Goal: Transaction & Acquisition: Obtain resource

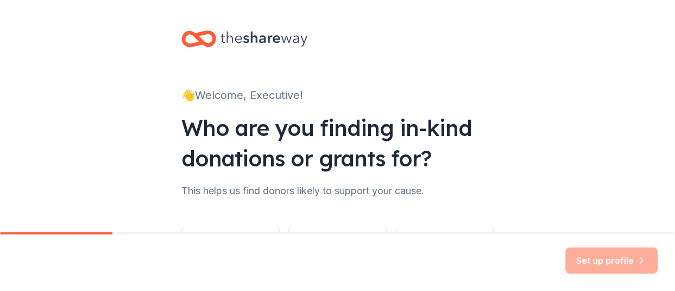
click at [325, 204] on div "👋 Welcome, Executive! Who are you finding in-kind donations or grants for? This…" at bounding box center [338, 165] width 348 height 330
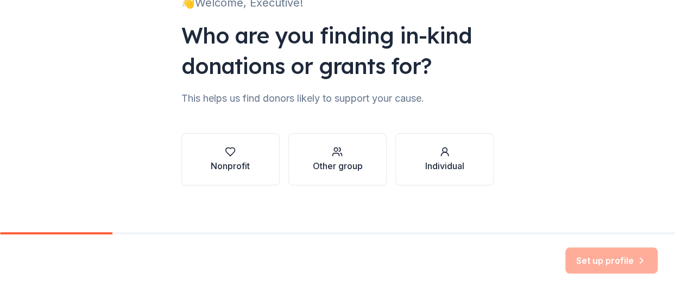
scroll to position [98, 0]
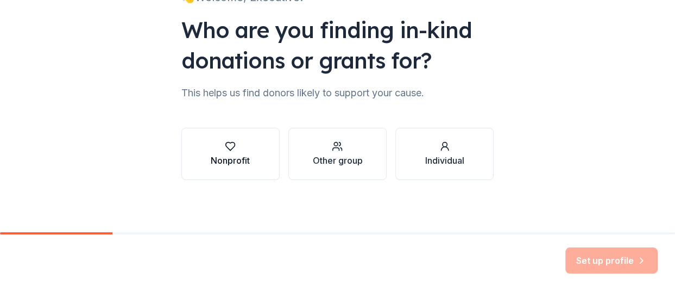
click at [227, 146] on icon "button" at bounding box center [230, 146] width 11 height 11
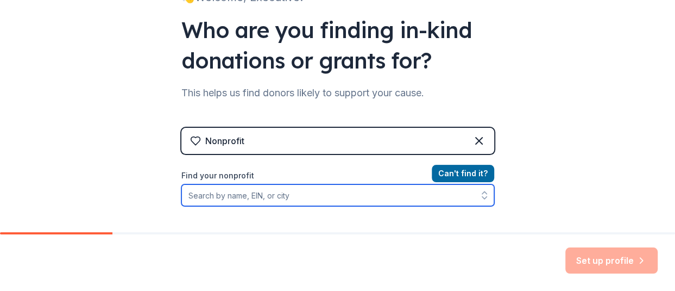
click at [282, 194] on input "Find your nonprofit" at bounding box center [337, 195] width 313 height 22
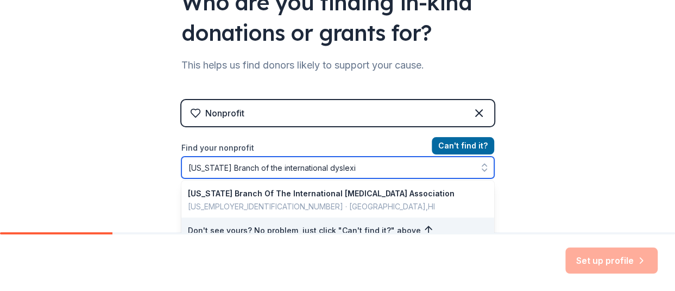
type input "[US_STATE] Branch of the international [MEDICAL_DATA]"
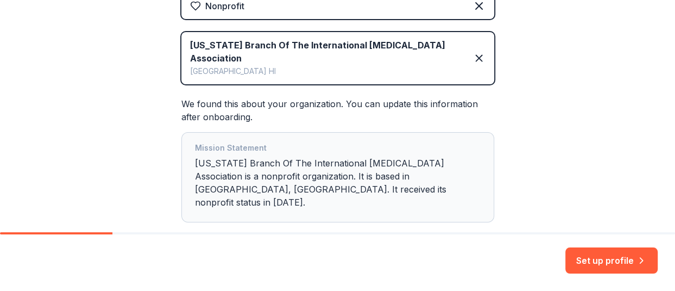
scroll to position [216, 0]
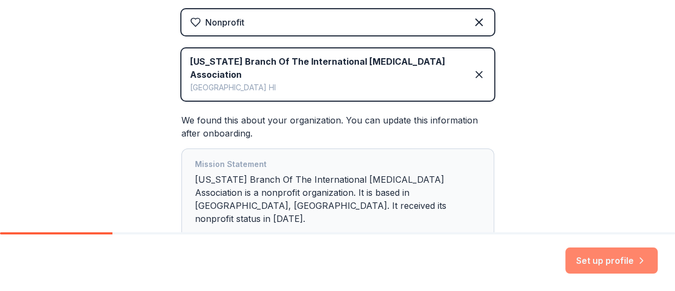
click at [600, 255] on button "Set up profile" at bounding box center [611, 260] width 92 height 26
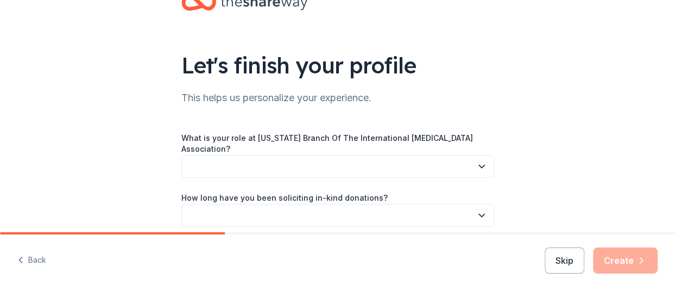
scroll to position [54, 0]
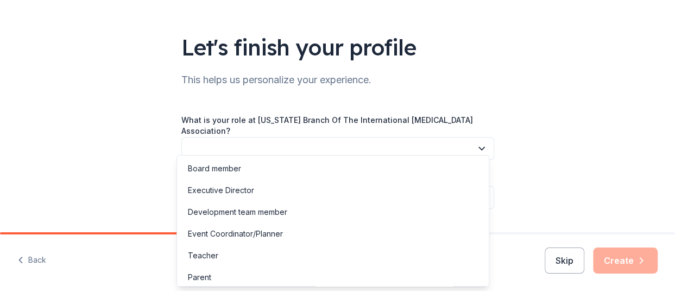
click at [480, 143] on icon "button" at bounding box center [481, 148] width 11 height 11
click at [386, 187] on div "Executive Director" at bounding box center [332, 190] width 307 height 22
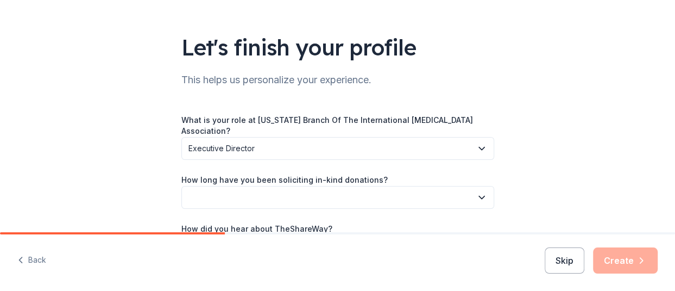
click at [412, 188] on button "button" at bounding box center [337, 197] width 313 height 23
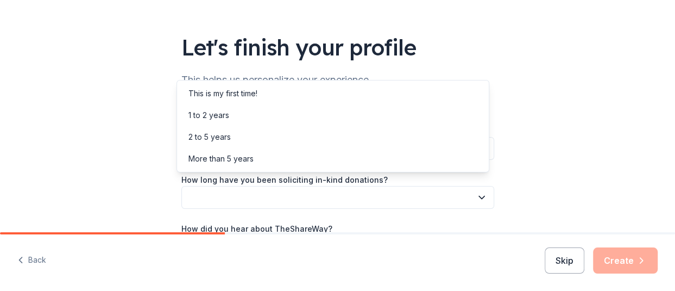
click at [562, 144] on div "Let's finish your profile This helps us personalize your experience. What is yo…" at bounding box center [337, 128] width 675 height 364
click at [469, 190] on button "button" at bounding box center [337, 197] width 313 height 23
click at [388, 111] on div "1 to 2 years" at bounding box center [332, 115] width 307 height 22
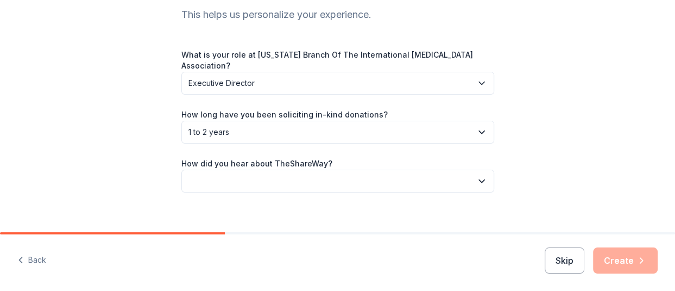
scroll to position [123, 0]
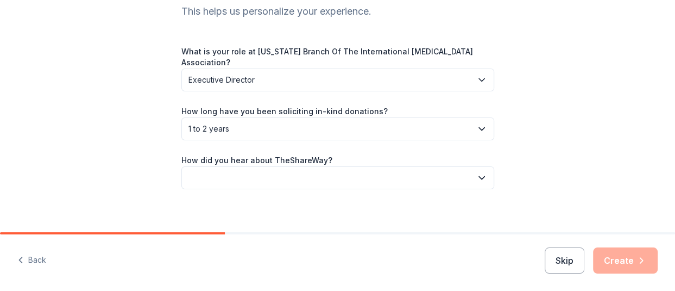
click at [412, 171] on button "button" at bounding box center [337, 177] width 313 height 23
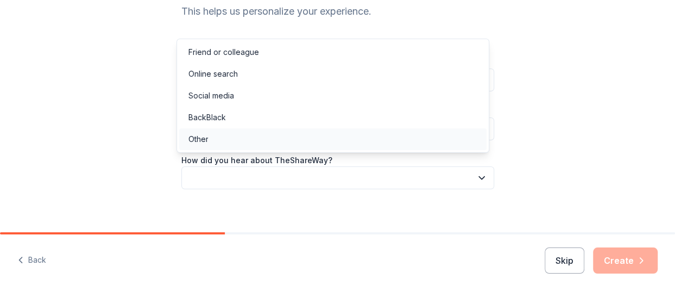
click at [369, 139] on div "Other" at bounding box center [332, 139] width 307 height 22
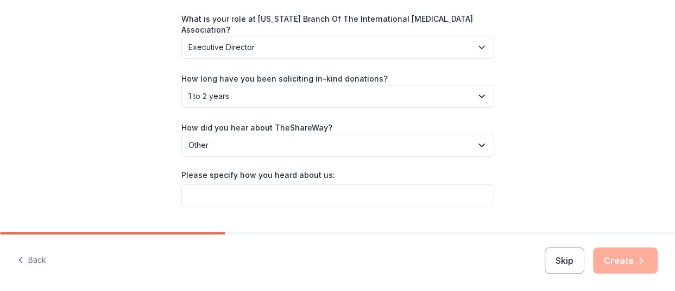
scroll to position [174, 0]
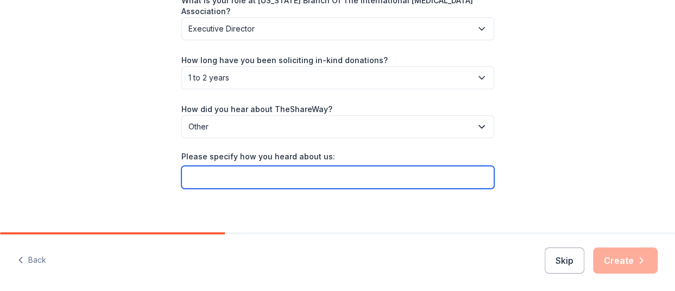
click at [380, 168] on input "Please specify how you heard about us:" at bounding box center [337, 177] width 313 height 23
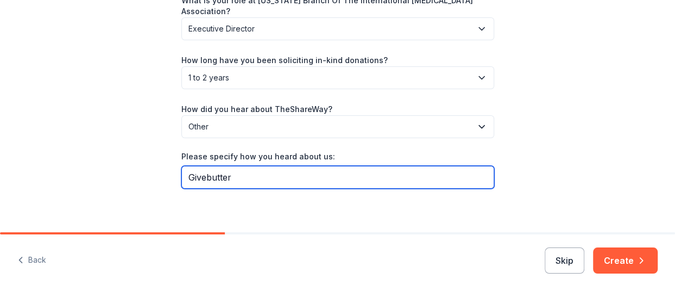
type input "Givebutter"
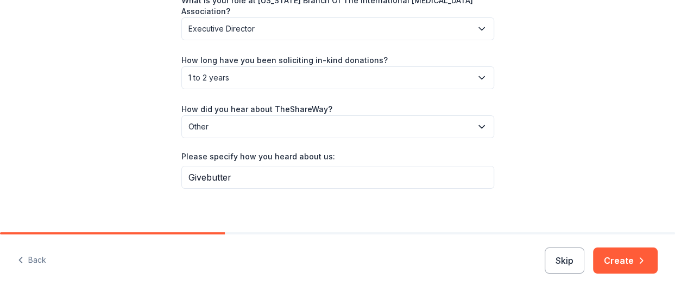
click at [559, 224] on div "Let's finish your profile This helps us personalize your experience. What is yo…" at bounding box center [337, 33] width 675 height 414
click at [616, 255] on button "Create" at bounding box center [625, 260] width 65 height 26
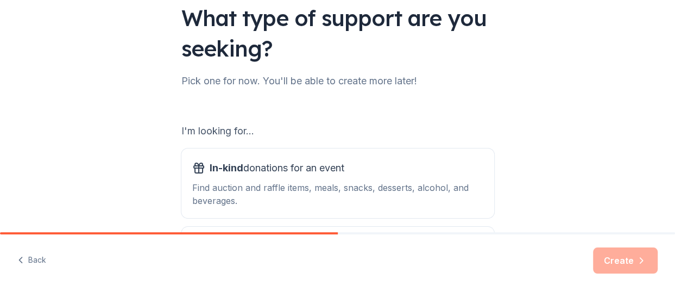
scroll to position [109, 0]
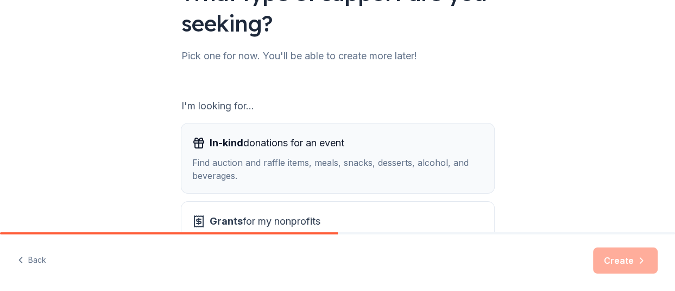
click at [294, 154] on div "In-kind donations for an event Find auction and raffle items, meals, snacks, de…" at bounding box center [337, 158] width 291 height 48
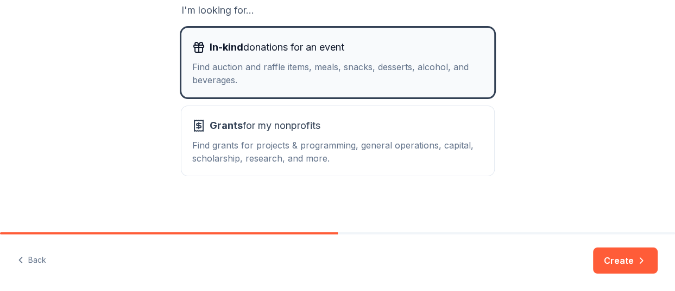
scroll to position [206, 0]
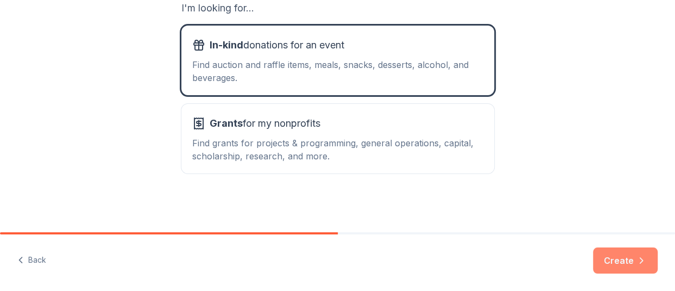
click at [630, 267] on button "Create" at bounding box center [625, 260] width 65 height 26
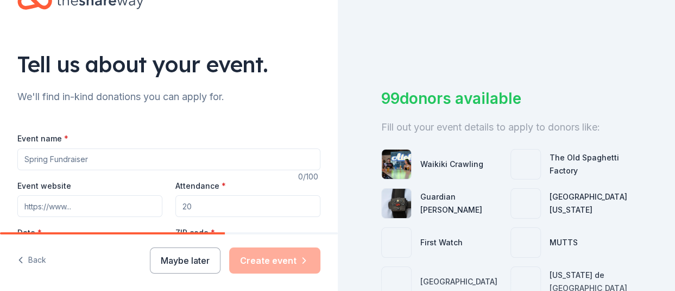
scroll to position [54, 0]
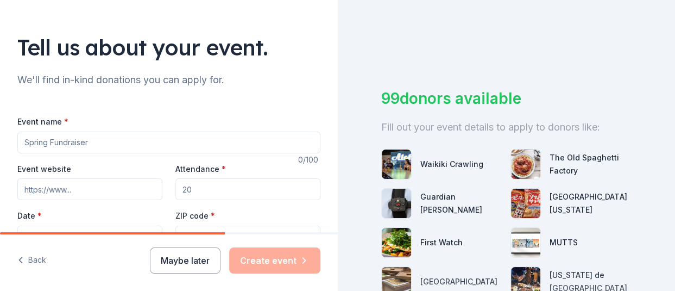
click at [231, 142] on input "Event name *" at bounding box center [168, 142] width 303 height 22
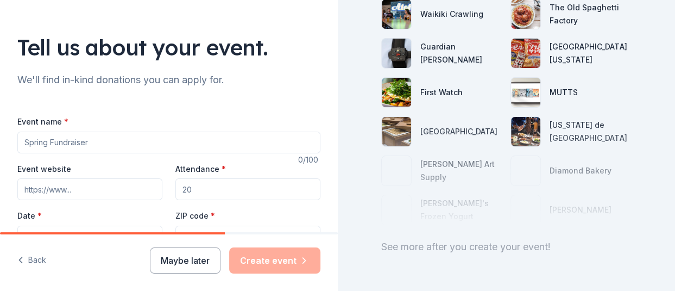
scroll to position [163, 0]
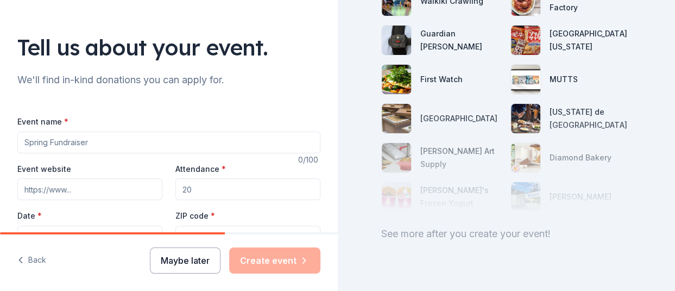
click at [203, 263] on button "Maybe later" at bounding box center [185, 260] width 71 height 26
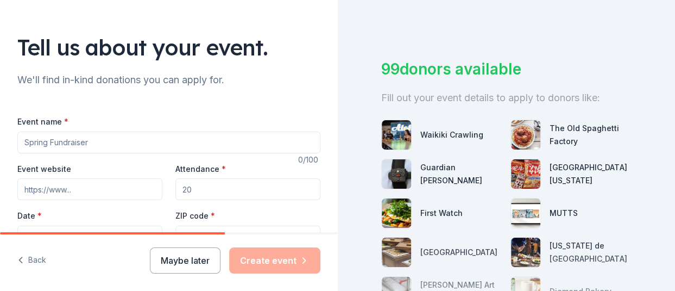
scroll to position [9, 0]
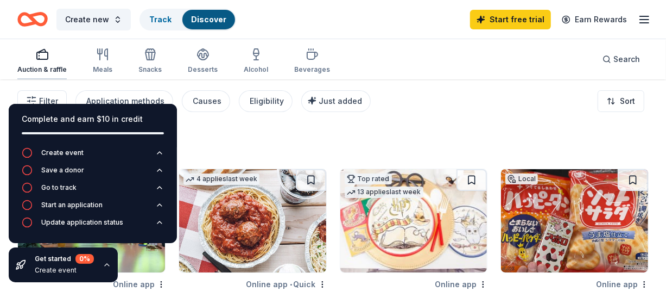
click at [42, 66] on div "Auction & raffle" at bounding box center [41, 69] width 49 height 9
drag, startPoint x: 84, startPoint y: 108, endPoint x: 129, endPoint y: 108, distance: 45.1
click at [129, 108] on div "Complete and earn $10 in credit" at bounding box center [93, 125] width 168 height 43
click at [146, 115] on div "Complete and earn $10 in credit" at bounding box center [93, 118] width 142 height 13
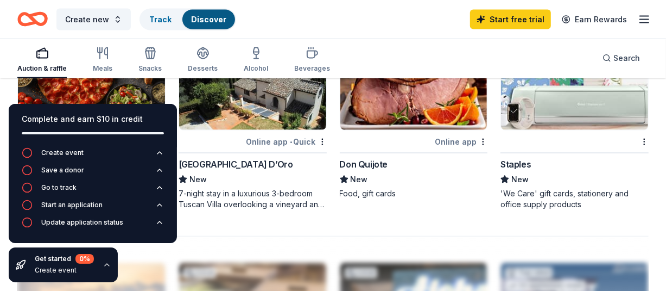
scroll to position [851, 0]
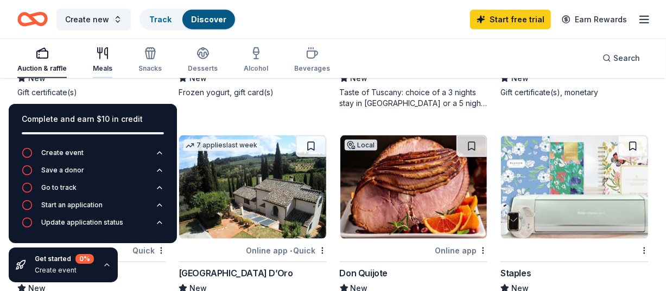
click at [105, 58] on icon "button" at bounding box center [102, 53] width 13 height 13
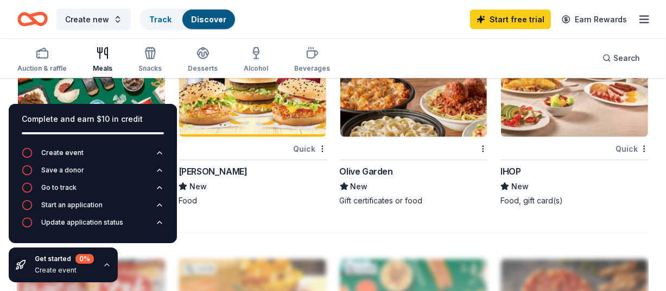
scroll to position [978, 0]
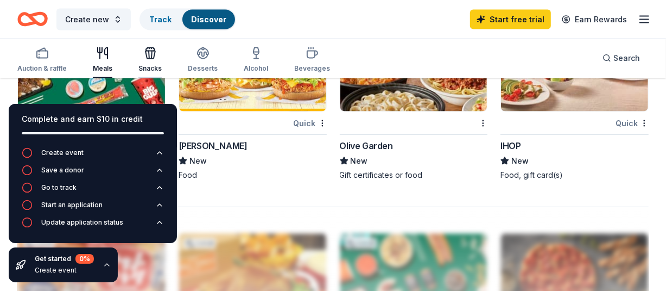
click at [153, 56] on icon "button" at bounding box center [150, 53] width 13 height 13
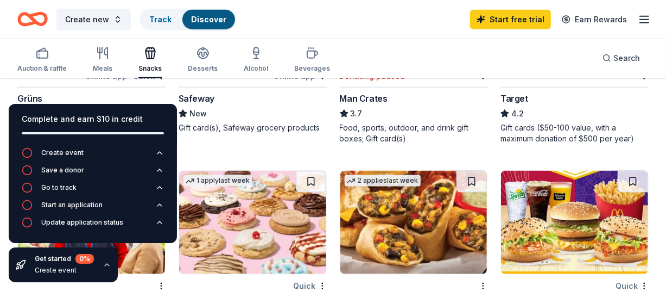
scroll to position [815, 0]
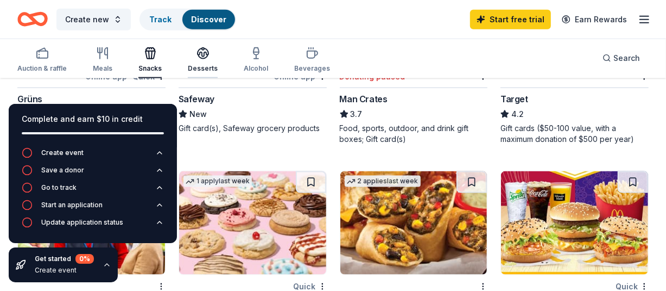
click at [196, 66] on div "Desserts" at bounding box center [203, 68] width 30 height 9
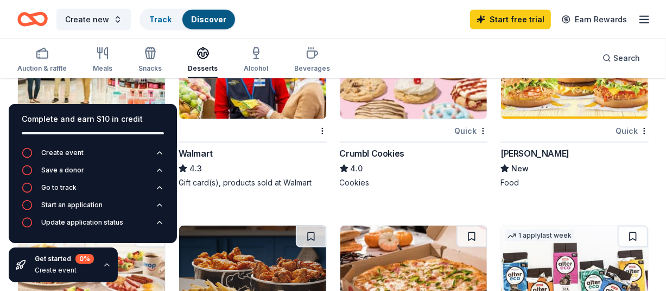
scroll to position [597, 0]
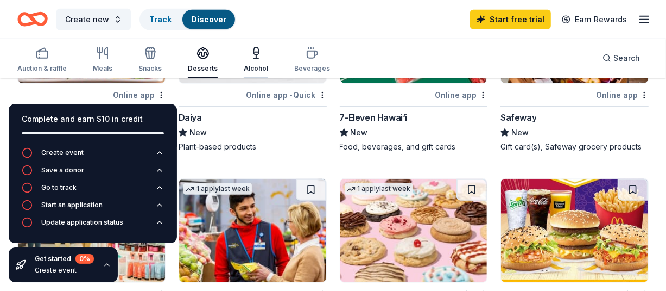
click at [246, 60] on div "Alcohol" at bounding box center [256, 60] width 24 height 26
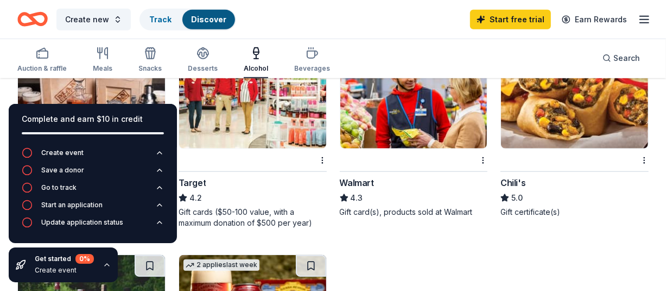
scroll to position [543, 0]
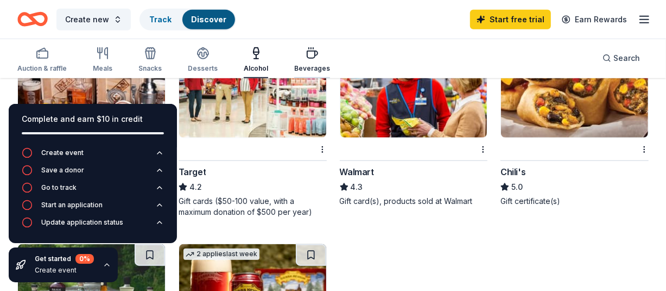
click at [311, 61] on div "Beverages" at bounding box center [312, 60] width 36 height 26
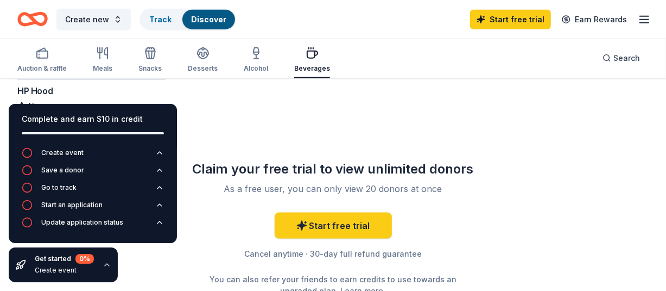
scroll to position [815, 0]
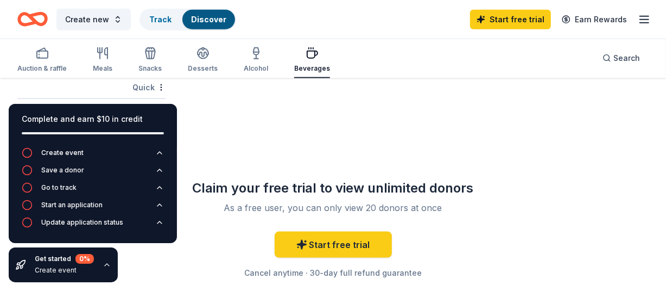
drag, startPoint x: 405, startPoint y: 107, endPoint x: 329, endPoint y: 130, distance: 79.4
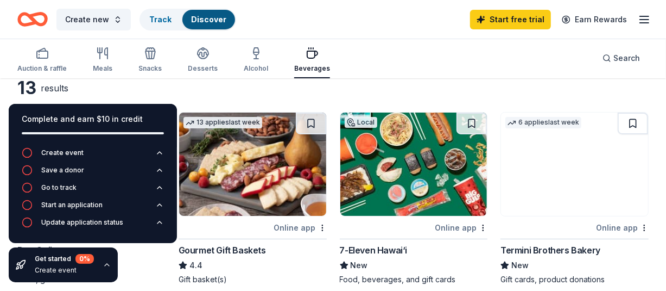
scroll to position [0, 0]
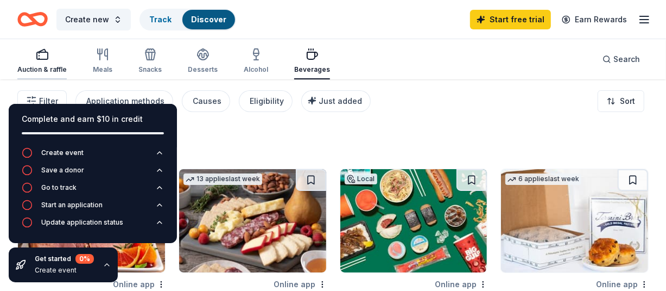
click at [41, 60] on icon "button" at bounding box center [42, 54] width 13 height 13
